Goal: Navigation & Orientation: Find specific page/section

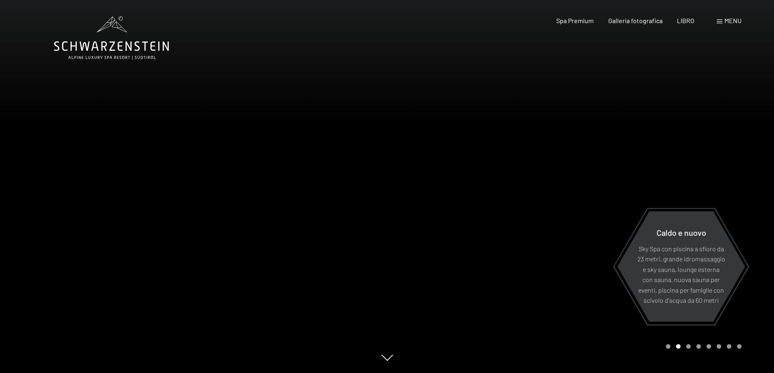
click at [734, 20] on font "menu" at bounding box center [733, 21] width 17 height 8
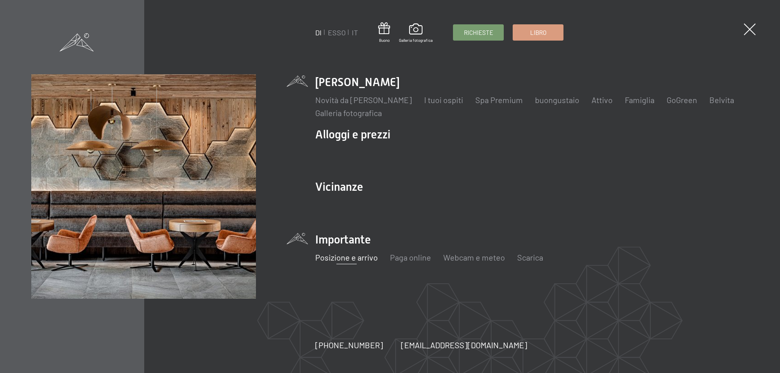
click at [335, 261] on font "Posizione e arrivo" at bounding box center [346, 258] width 63 height 10
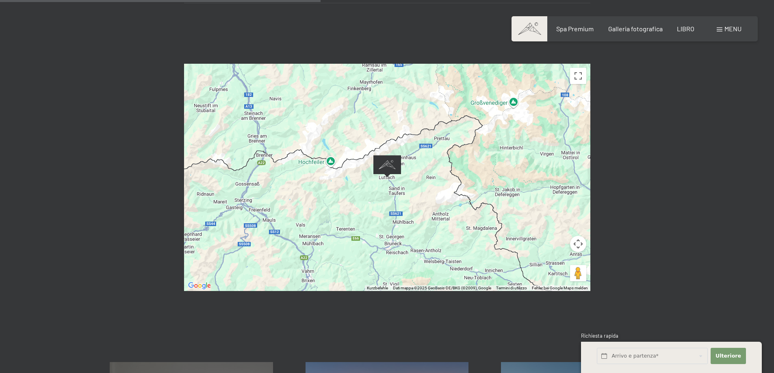
scroll to position [325, 0]
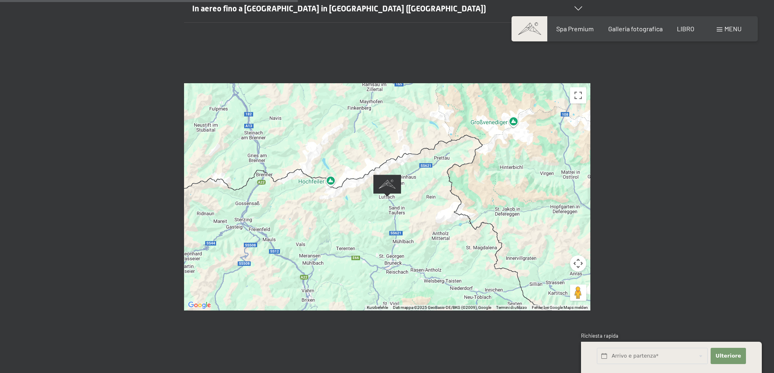
click at [580, 264] on button "Controllo della telecamera per la mappa" at bounding box center [578, 264] width 16 height 16
click at [556, 283] on button "Rimpicciolisci" at bounding box center [558, 284] width 16 height 16
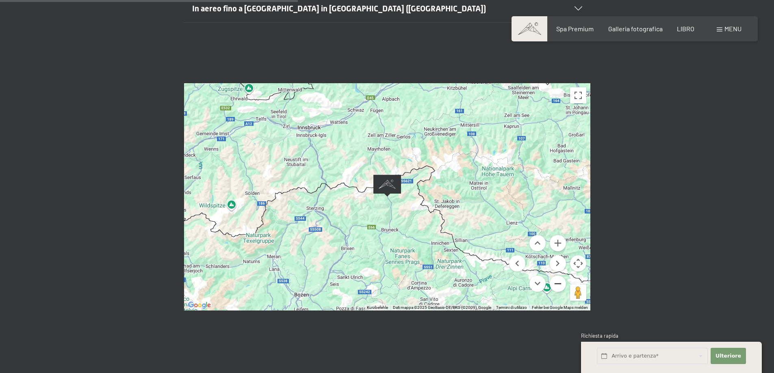
click at [556, 283] on button "Rimpicciolisci" at bounding box center [558, 284] width 16 height 16
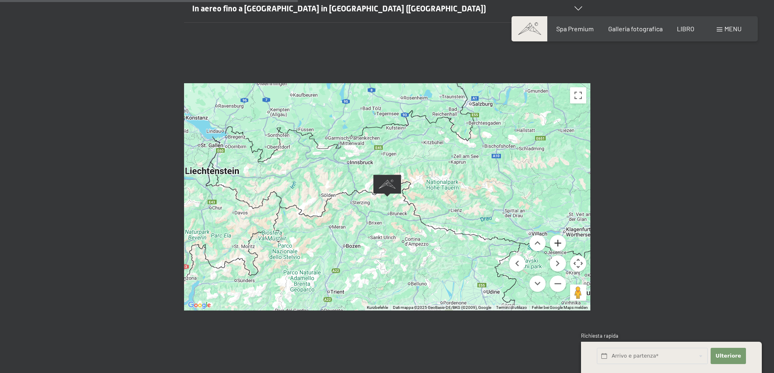
click at [559, 245] on button "Ingrandire" at bounding box center [558, 243] width 16 height 16
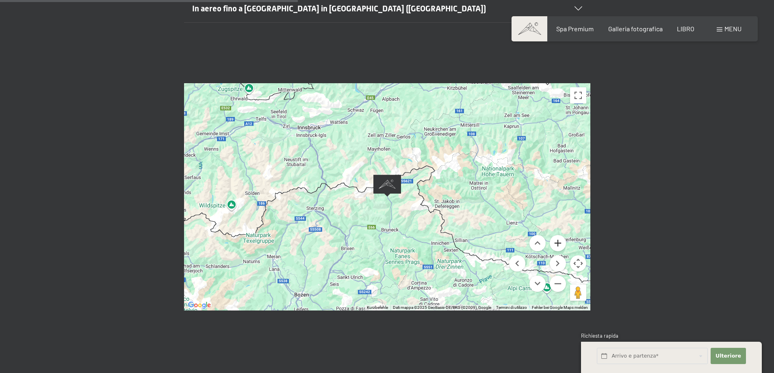
click at [559, 245] on button "Ingrandire" at bounding box center [558, 243] width 16 height 16
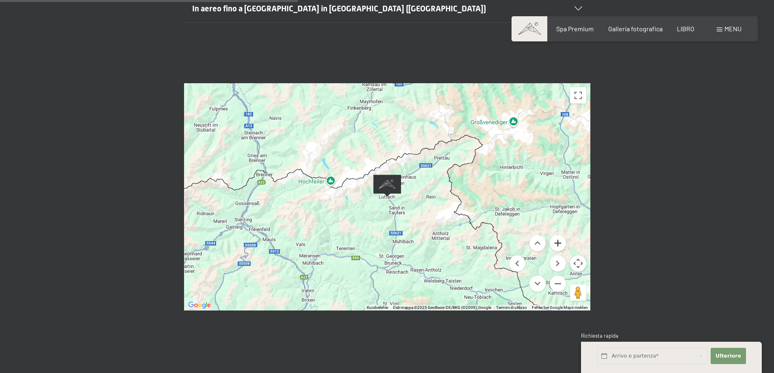
click at [559, 245] on button "Ingrandire" at bounding box center [558, 243] width 16 height 16
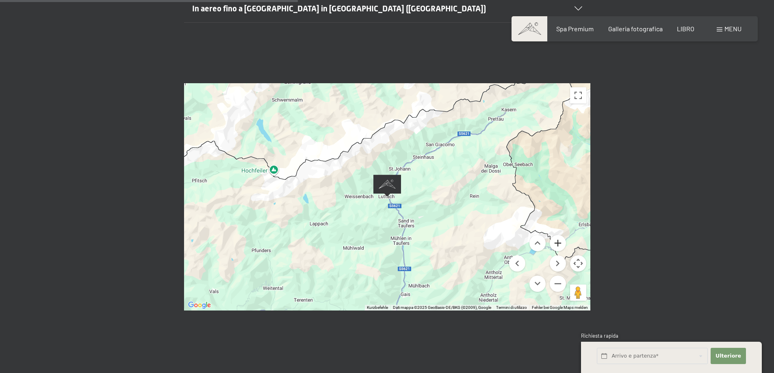
click at [559, 245] on button "Ingrandire" at bounding box center [558, 243] width 16 height 16
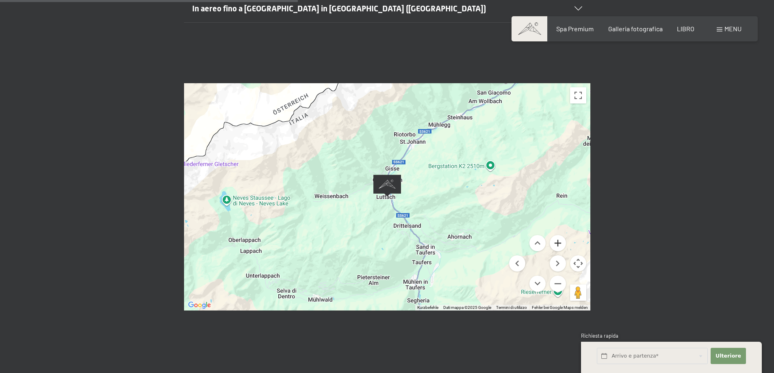
click at [559, 245] on button "Ingrandire" at bounding box center [558, 243] width 16 height 16
